Goal: Find specific page/section: Find specific page/section

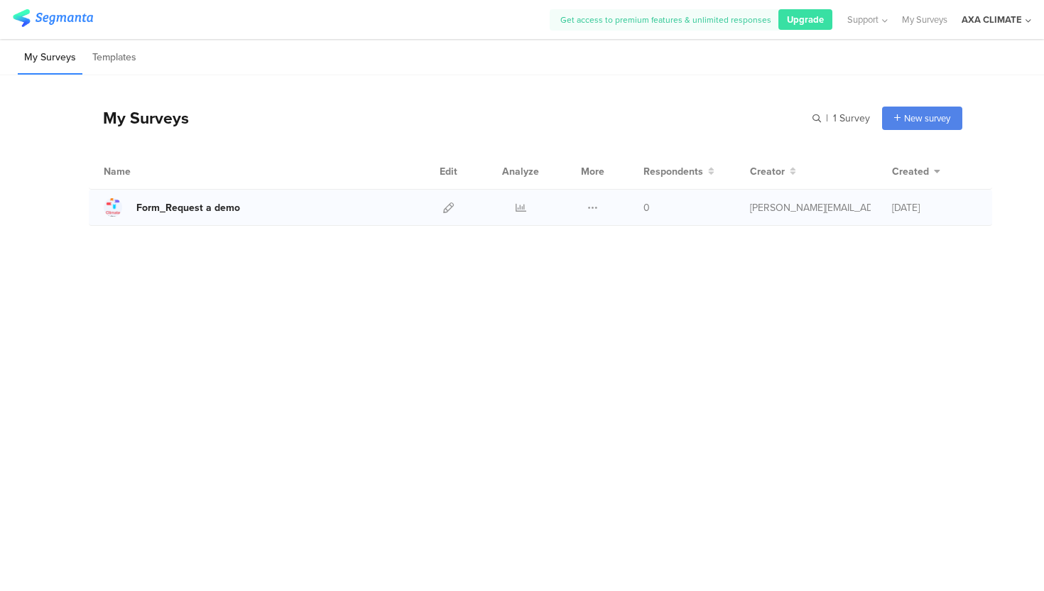
click at [200, 212] on div "Form_Request a demo" at bounding box center [188, 207] width 104 height 15
click at [673, 18] on div "AXA CLIMATE" at bounding box center [992, 19] width 60 height 13
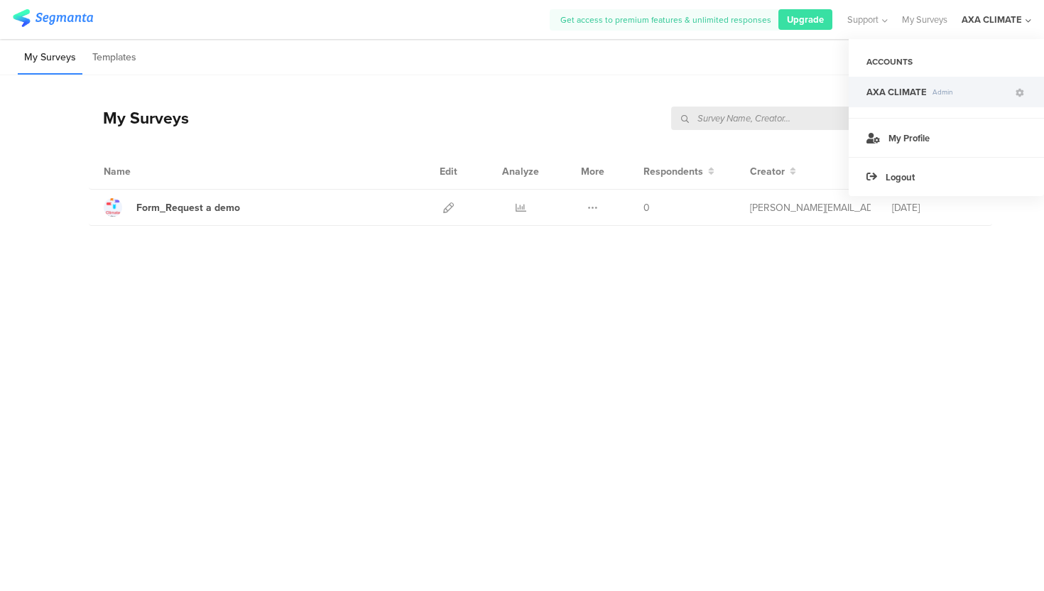
click at [673, 100] on div "AXA CLIMATE Admin" at bounding box center [946, 92] width 195 height 31
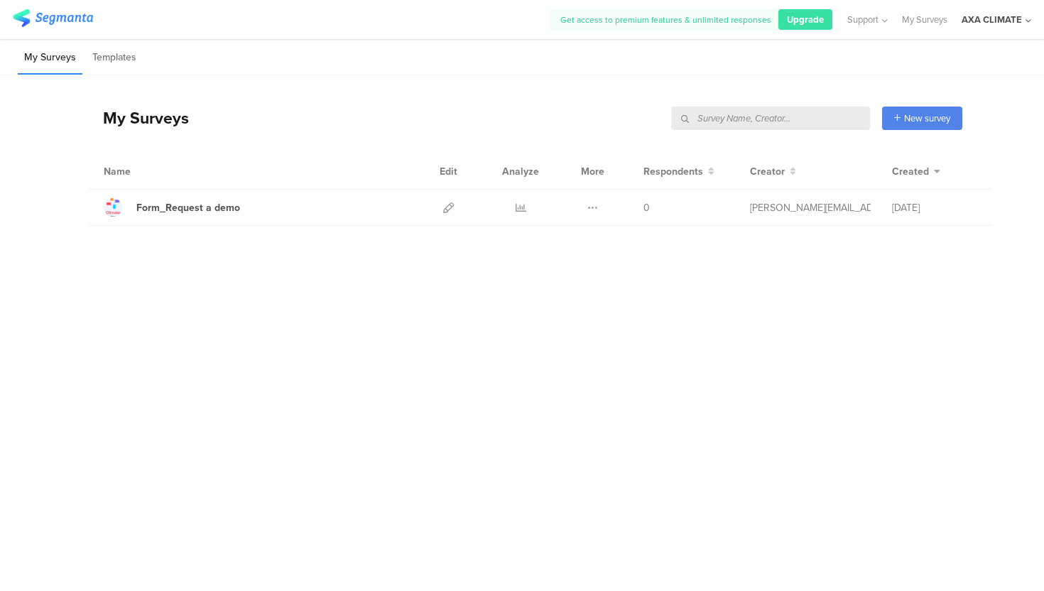
click at [673, 25] on div "AXA CLIMATE" at bounding box center [992, 19] width 60 height 13
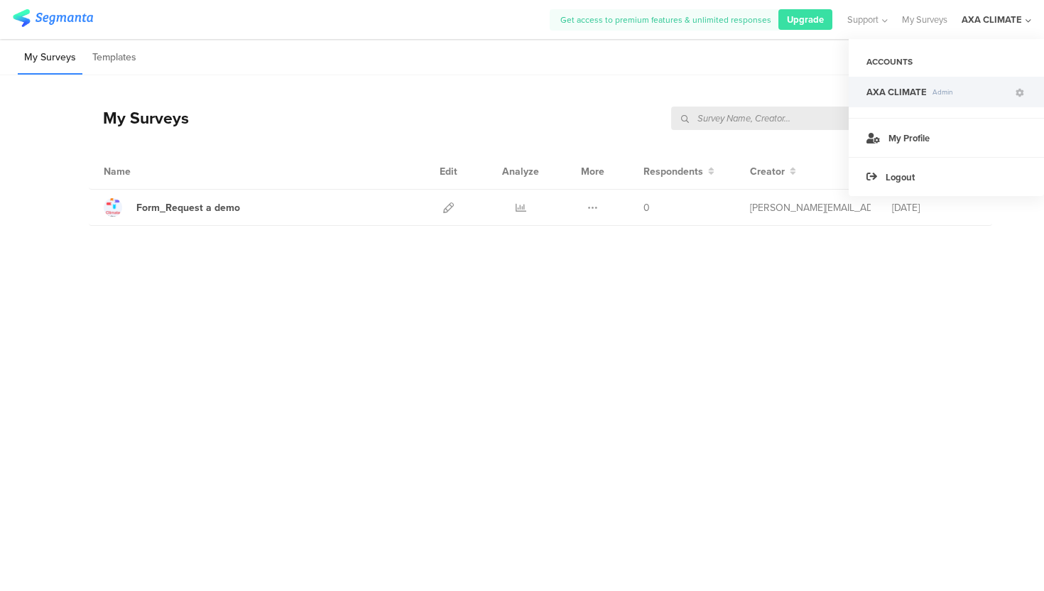
click at [673, 91] on span "AXA CLIMATE" at bounding box center [896, 91] width 60 height 13
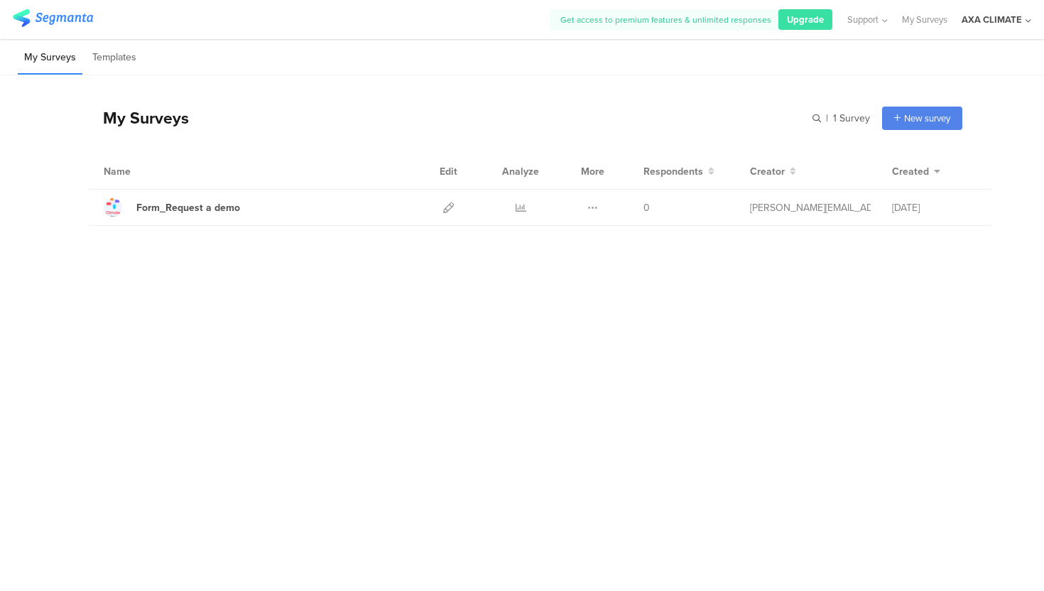
click at [673, 25] on div "AXA CLIMATE" at bounding box center [992, 19] width 60 height 13
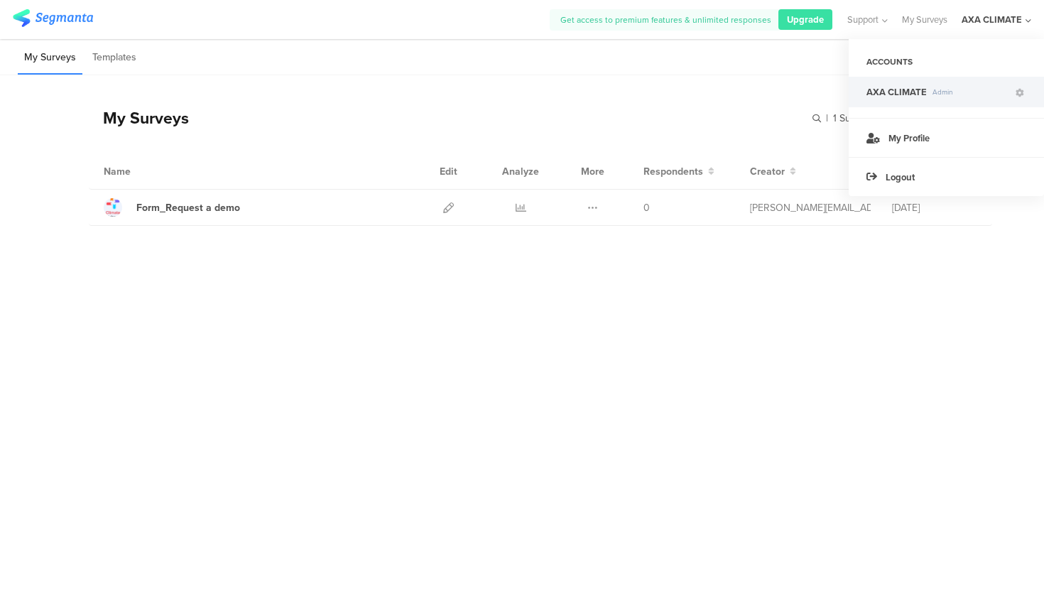
click at [673, 60] on div "ACCOUNTS" at bounding box center [946, 62] width 195 height 24
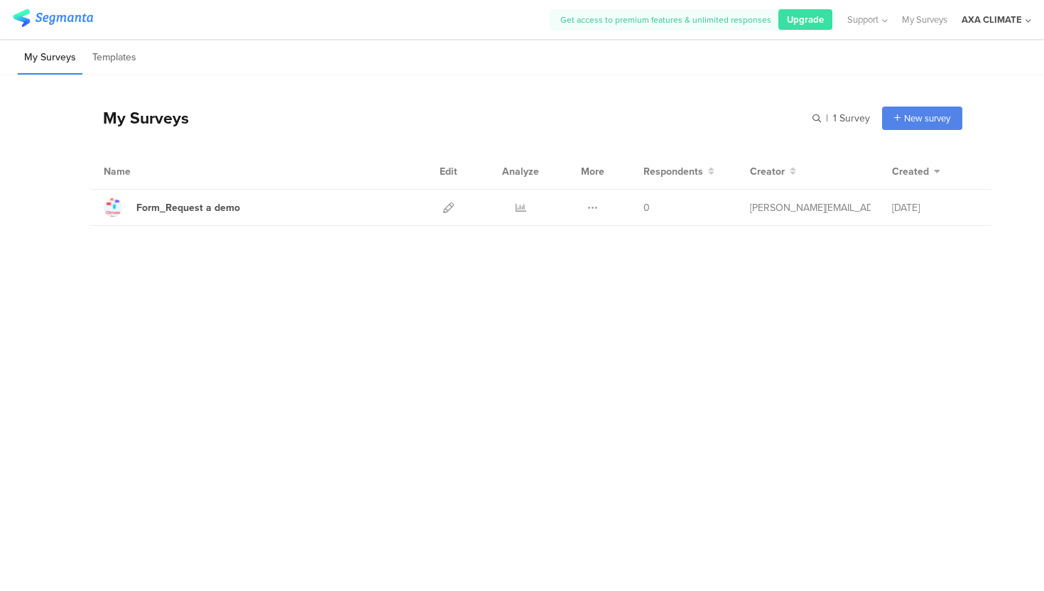
click at [673, 21] on div "AXA CLIMATE" at bounding box center [992, 19] width 60 height 13
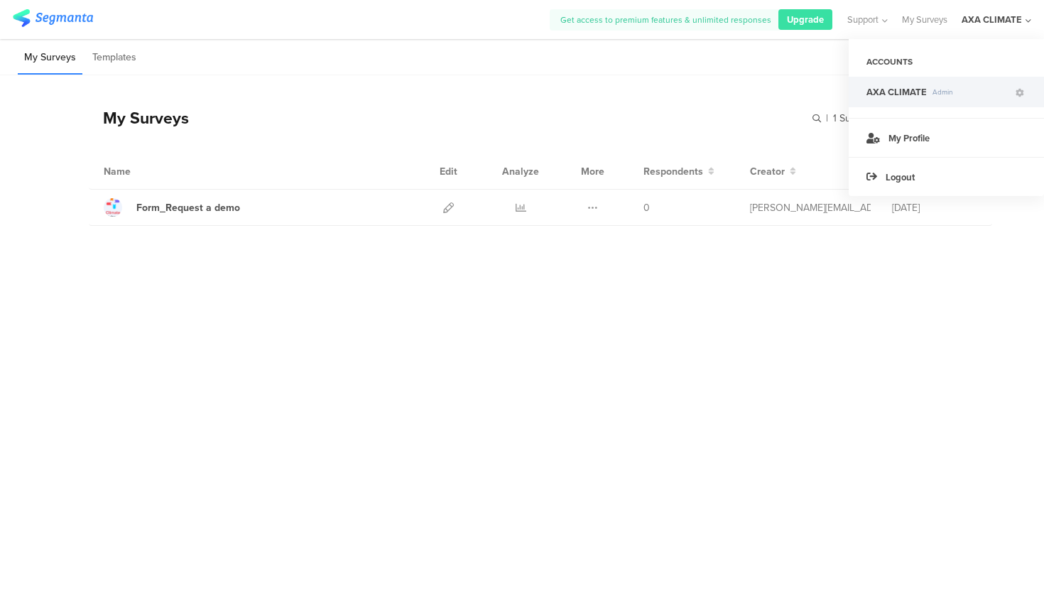
click at [673, 62] on div "ACCOUNTS" at bounding box center [946, 62] width 195 height 24
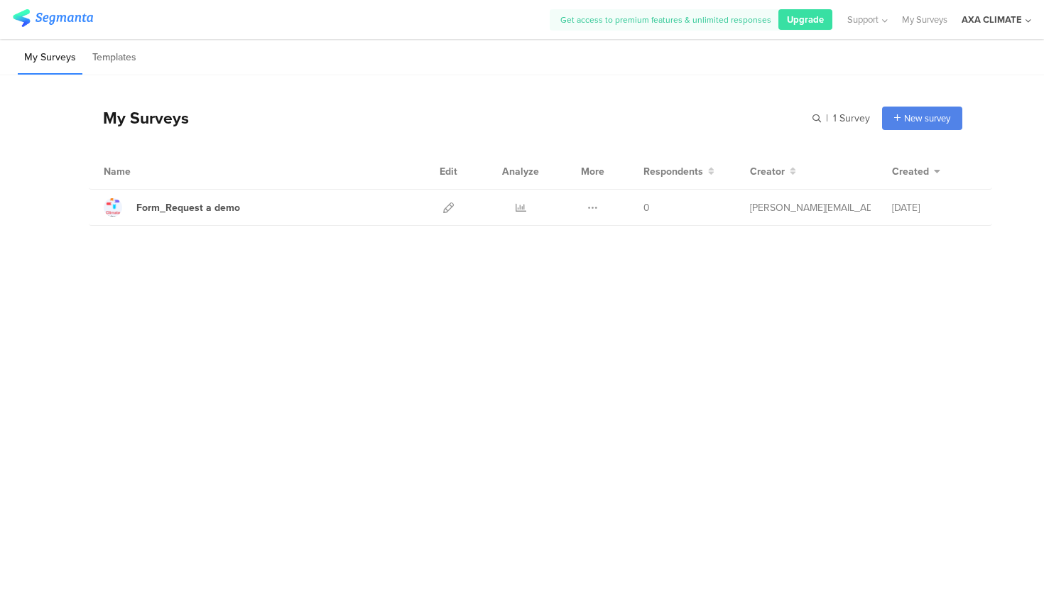
click at [673, 14] on div "AXA CLIMATE" at bounding box center [992, 19] width 60 height 13
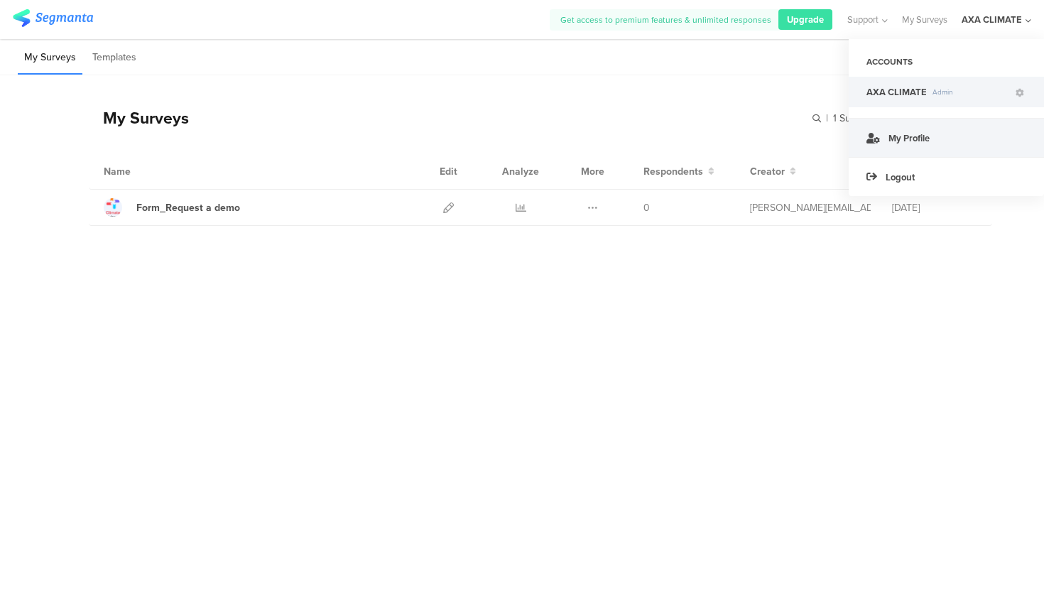
click at [673, 142] on span "My Profile" at bounding box center [908, 137] width 41 height 13
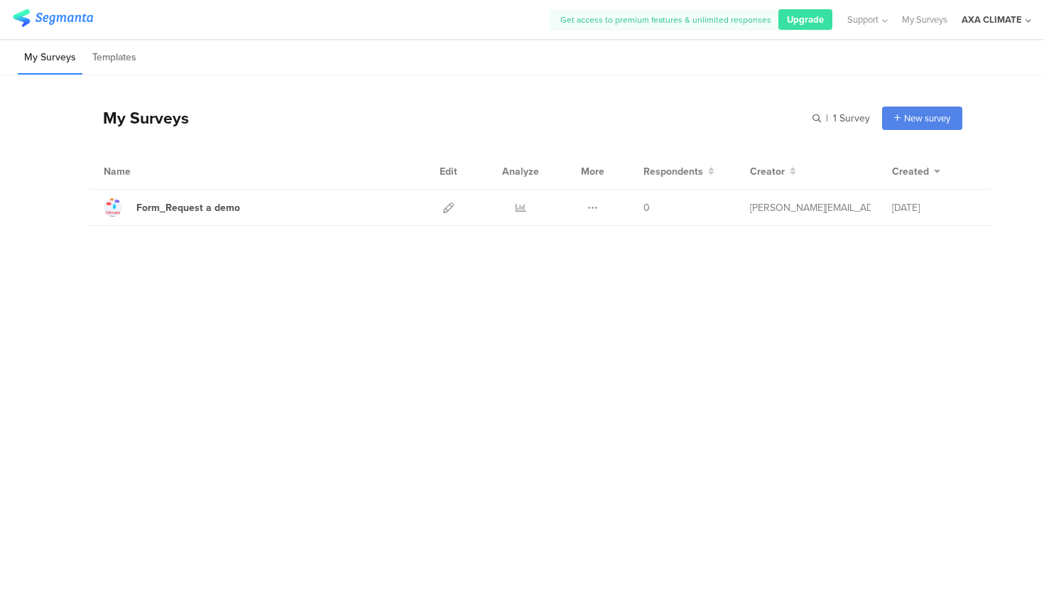
click at [673, 18] on div "AXA CLIMATE" at bounding box center [992, 19] width 60 height 13
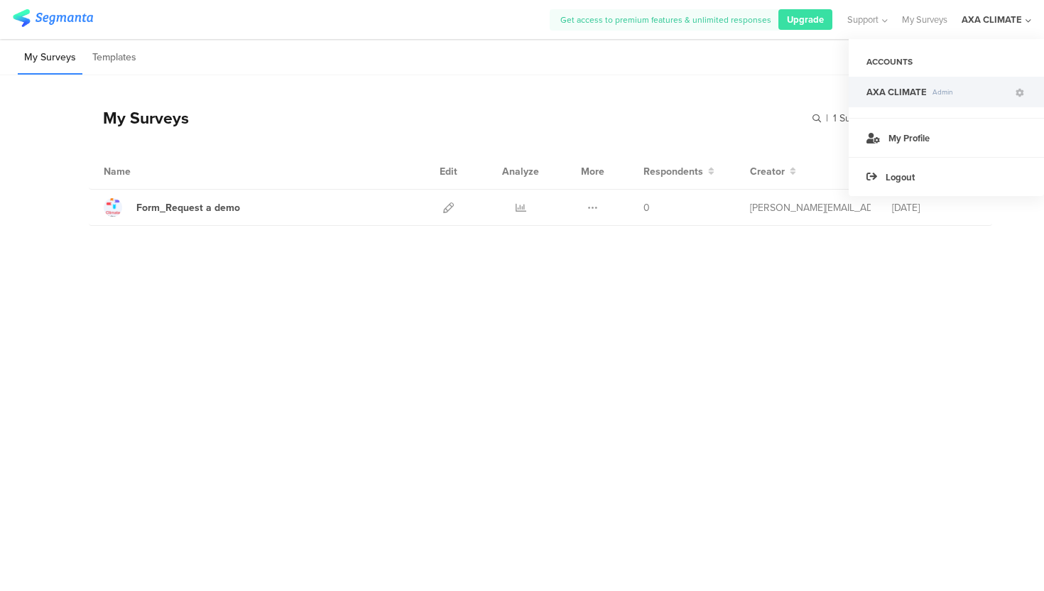
click at [673, 59] on div "ACCOUNTS" at bounding box center [946, 62] width 195 height 24
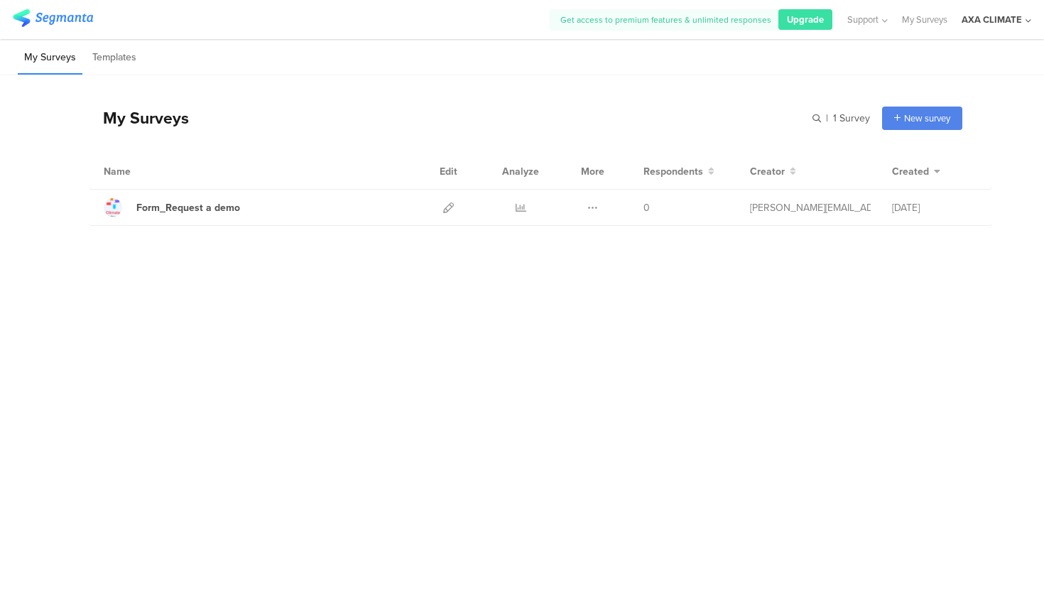
click at [673, 26] on div "AXA CLIMATE" at bounding box center [997, 19] width 70 height 39
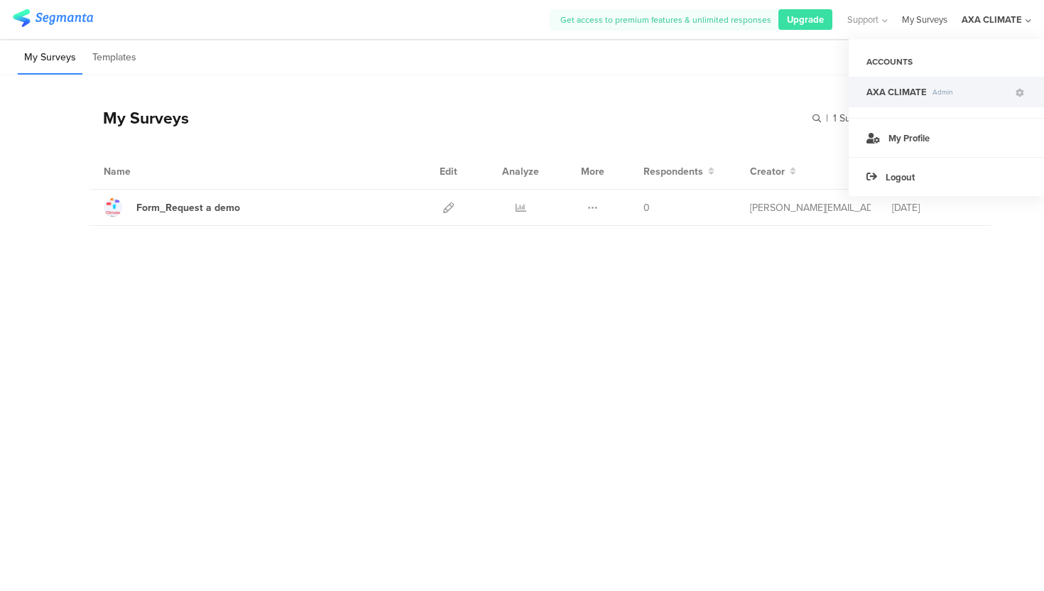
click at [673, 28] on link "My Surveys" at bounding box center [924, 19] width 45 height 39
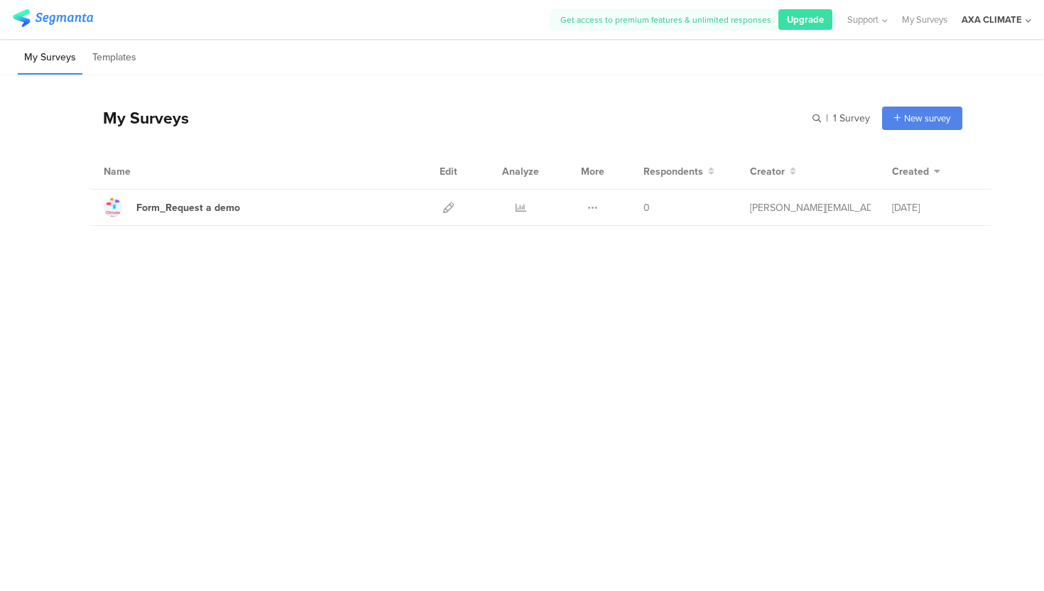
click at [673, 18] on div "AXA CLIMATE" at bounding box center [992, 19] width 60 height 13
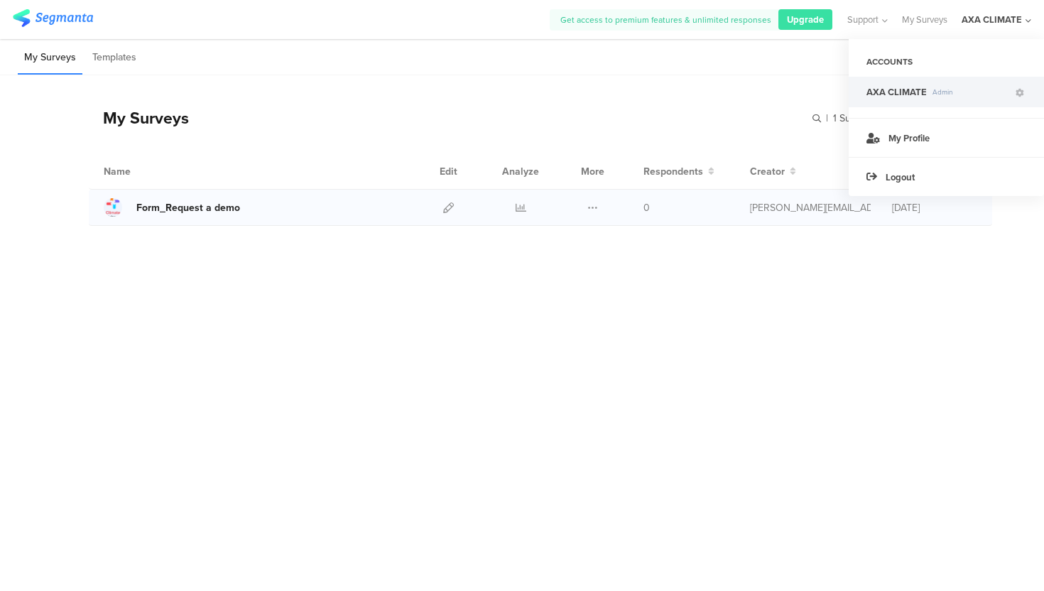
click at [181, 207] on div "Form_Request a demo" at bounding box center [188, 207] width 104 height 15
